Goal: Check status: Check status

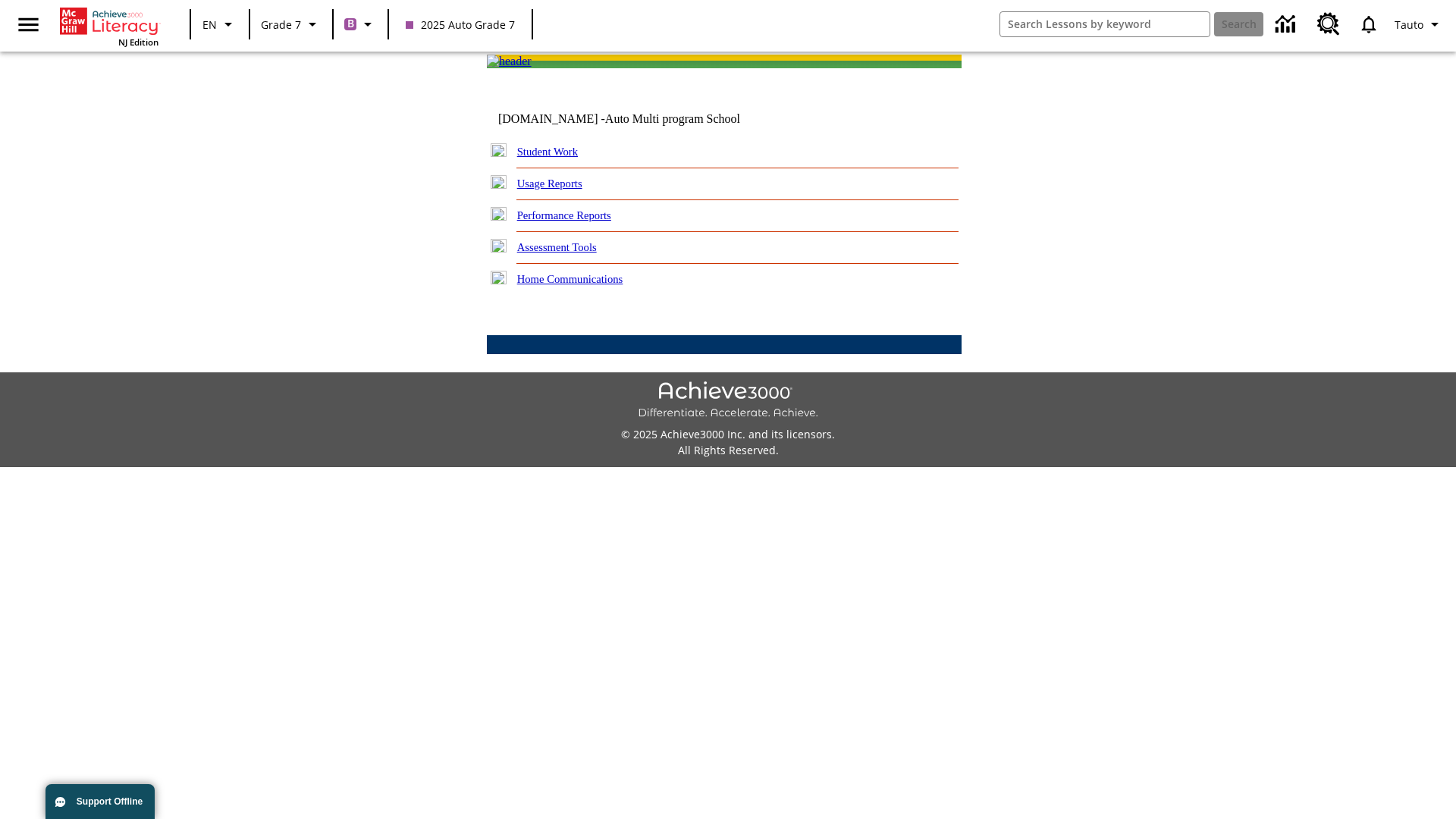
click at [557, 158] on link "Student Work" at bounding box center [547, 151] width 60 height 12
select select "/options/reports/?report_id=24&atype=7&section=2"
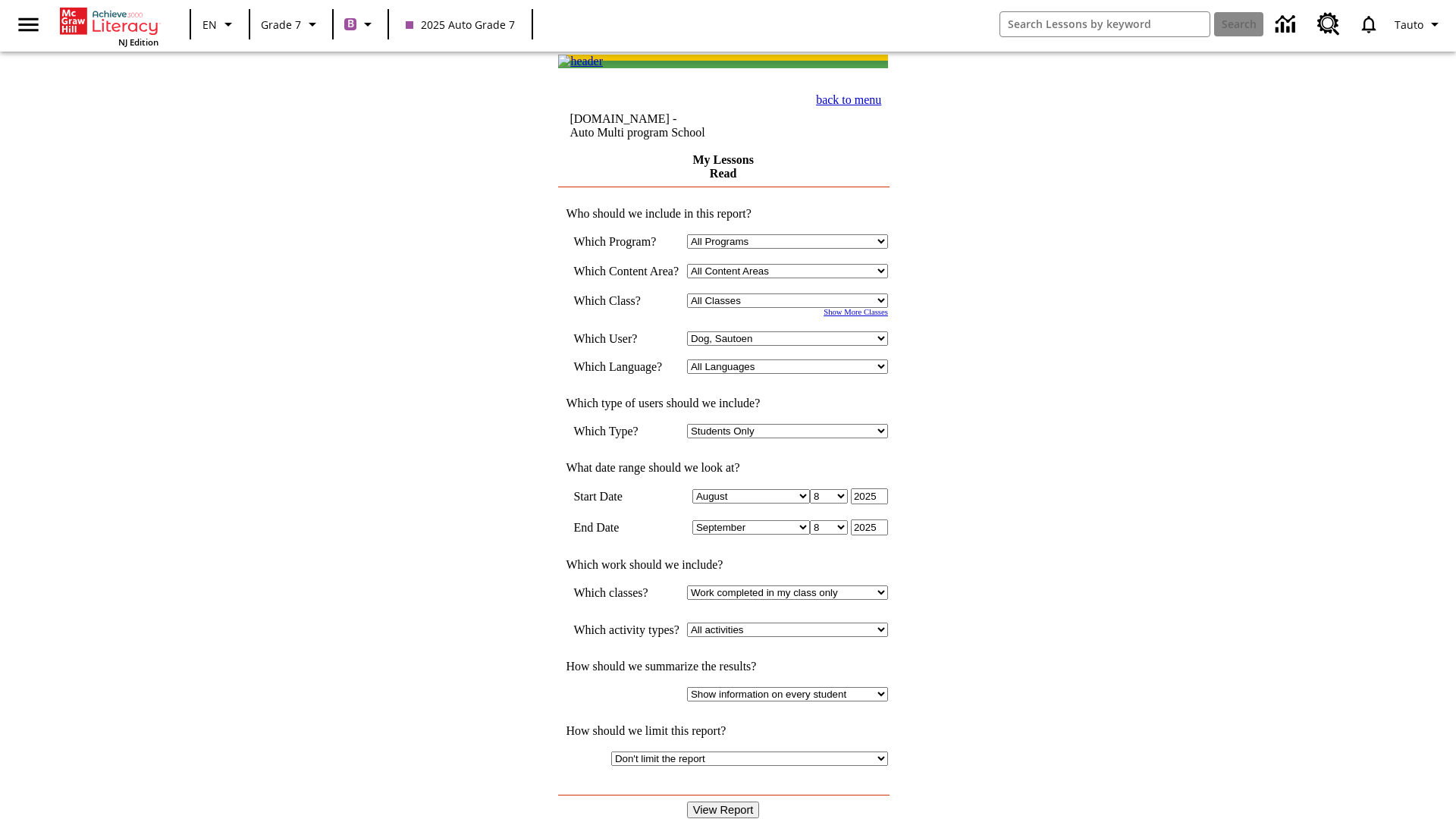
select select "21437138"
select select "4"
type input "2024"
click at [725, 802] on input "View Report" at bounding box center [723, 810] width 73 height 17
